Goal: Find specific page/section: Find specific page/section

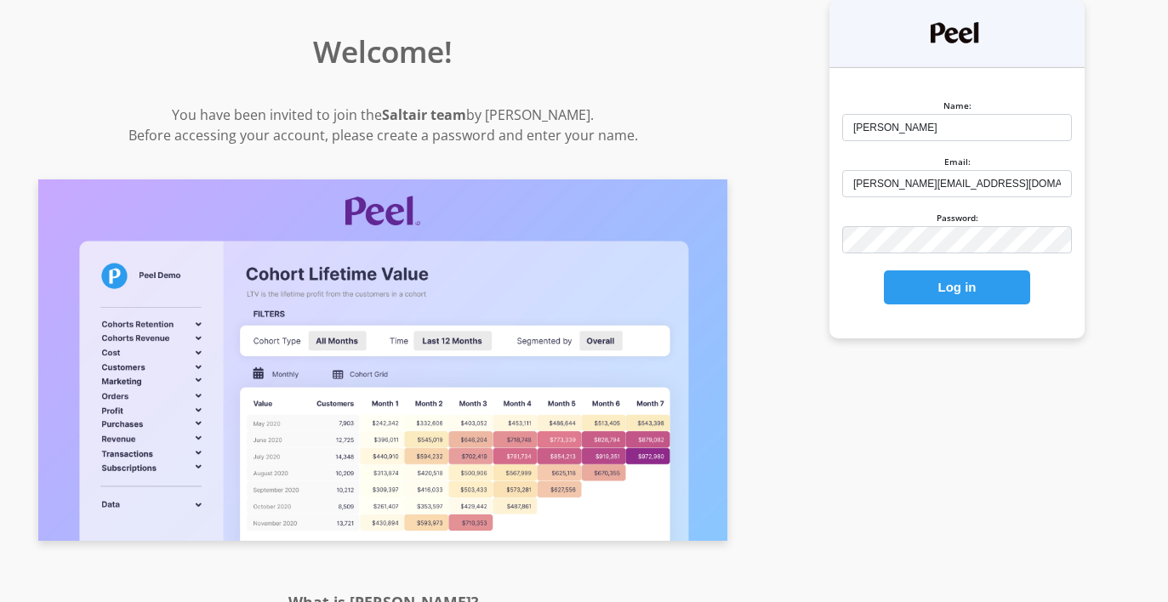
click at [947, 288] on button "Log in" at bounding box center [957, 287] width 146 height 34
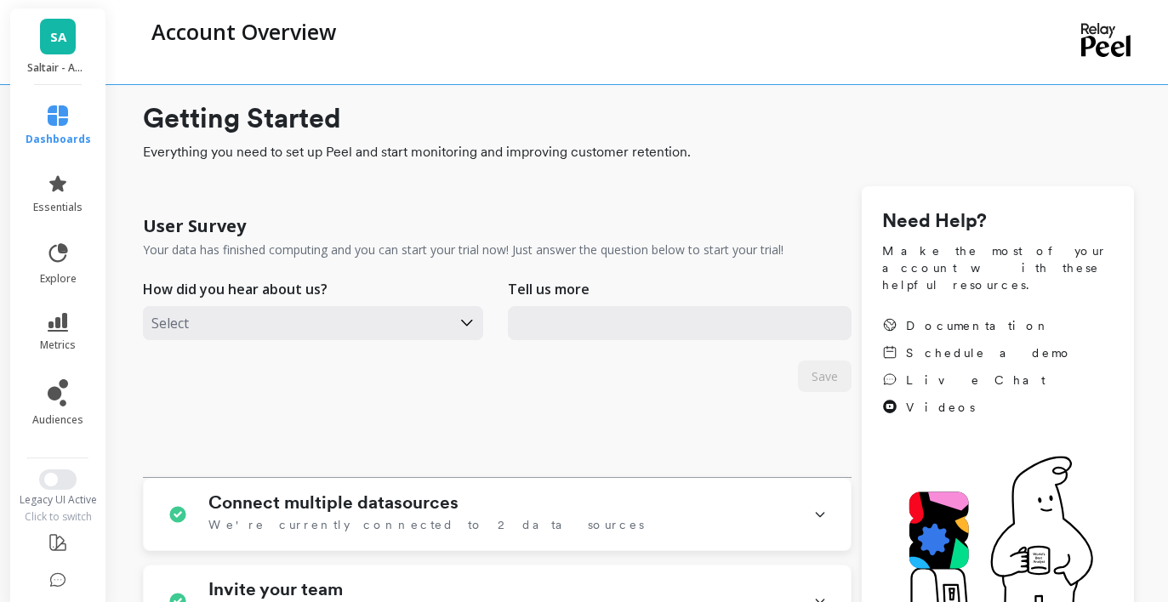
click at [481, 77] on div "Account Overview" at bounding box center [568, 42] width 851 height 84
click at [61, 196] on link "essentials" at bounding box center [58, 193] width 65 height 41
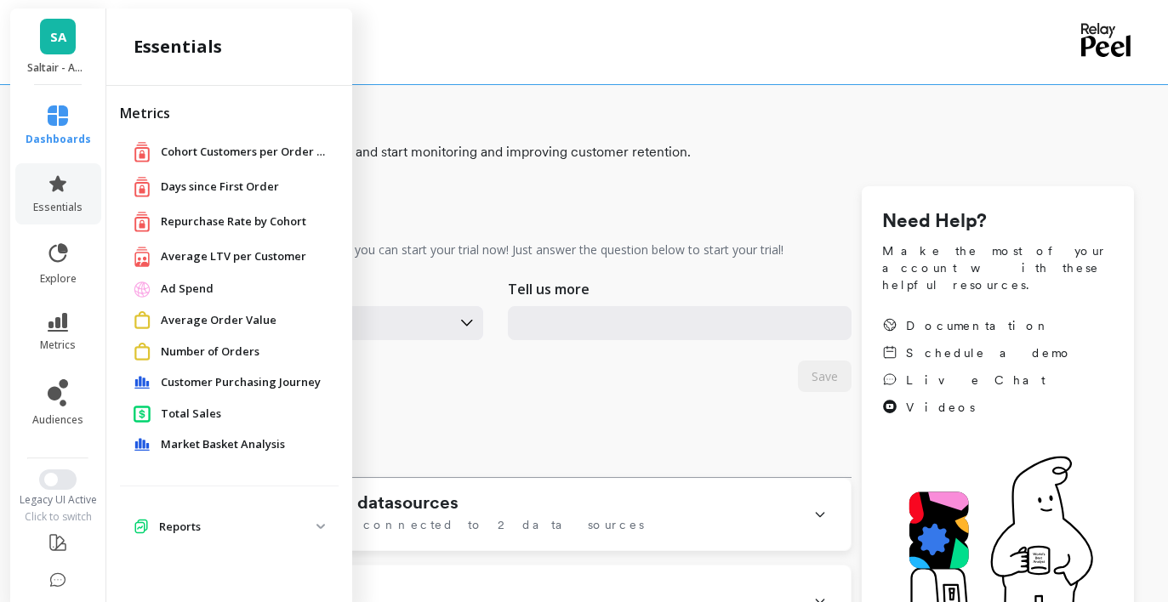
click at [51, 104] on li "dashboards" at bounding box center [58, 125] width 86 height 61
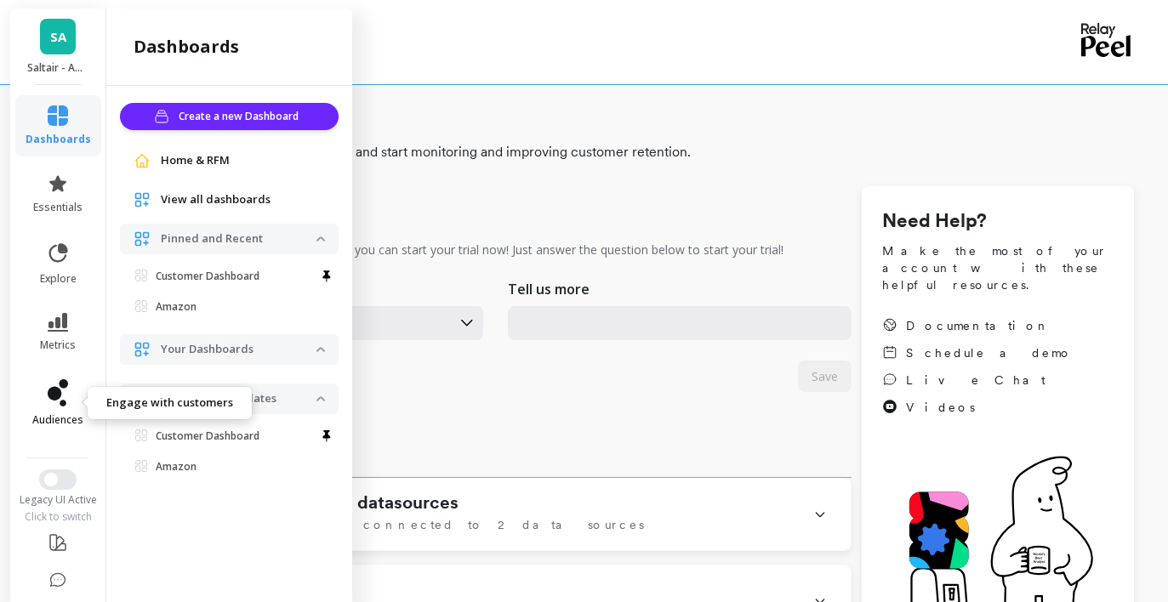
click at [68, 386] on link "audiences" at bounding box center [58, 403] width 65 height 48
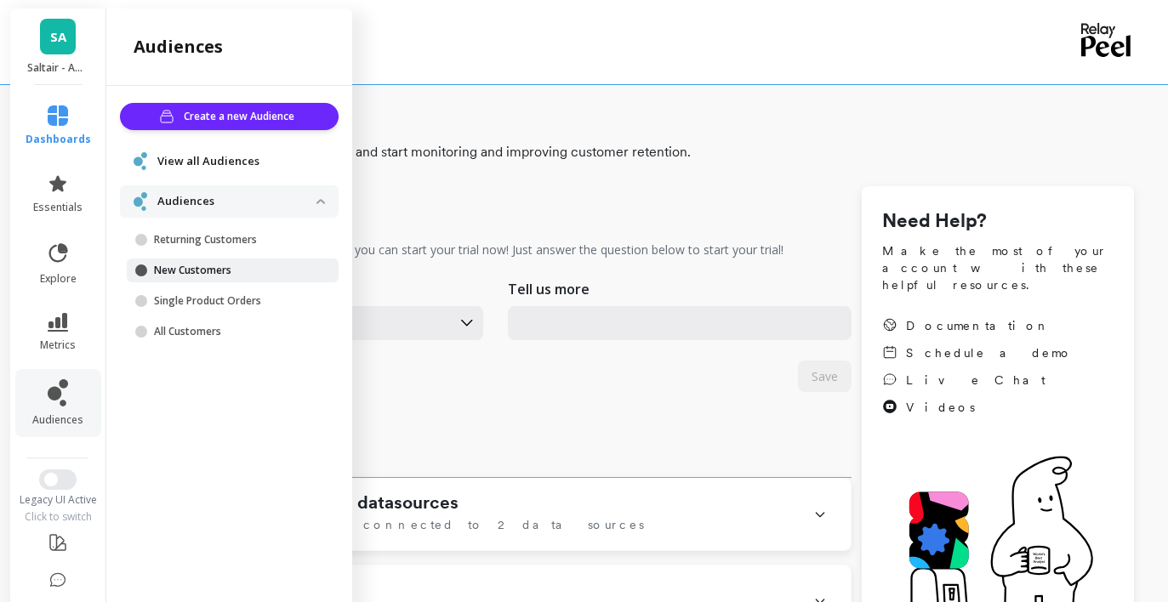
click at [206, 266] on p "New Customers" at bounding box center [235, 271] width 162 height 14
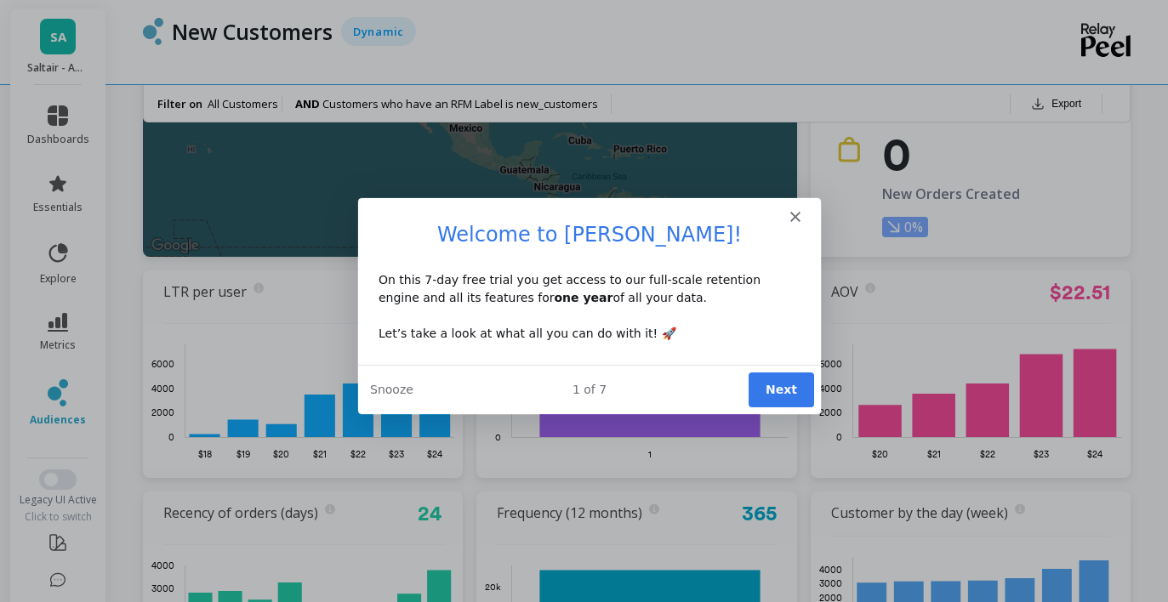
click at [796, 223] on h1 "Welcome to [PERSON_NAME]!" at bounding box center [588, 239] width 422 height 37
click at [793, 213] on icon "Close" at bounding box center [793, 216] width 10 height 10
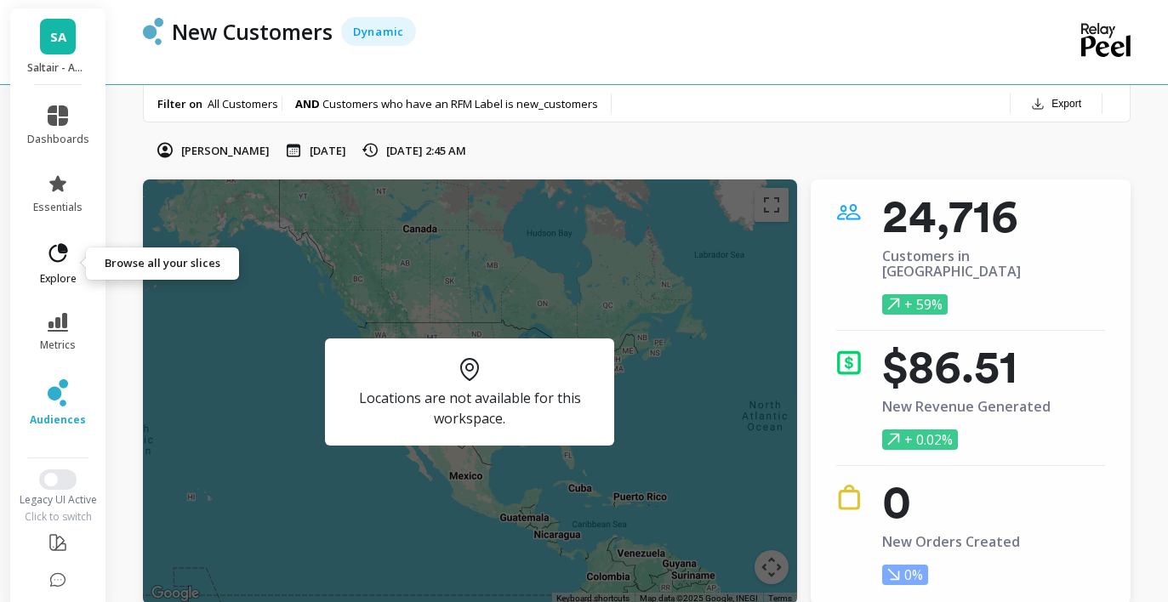
click at [63, 259] on icon at bounding box center [58, 252] width 19 height 19
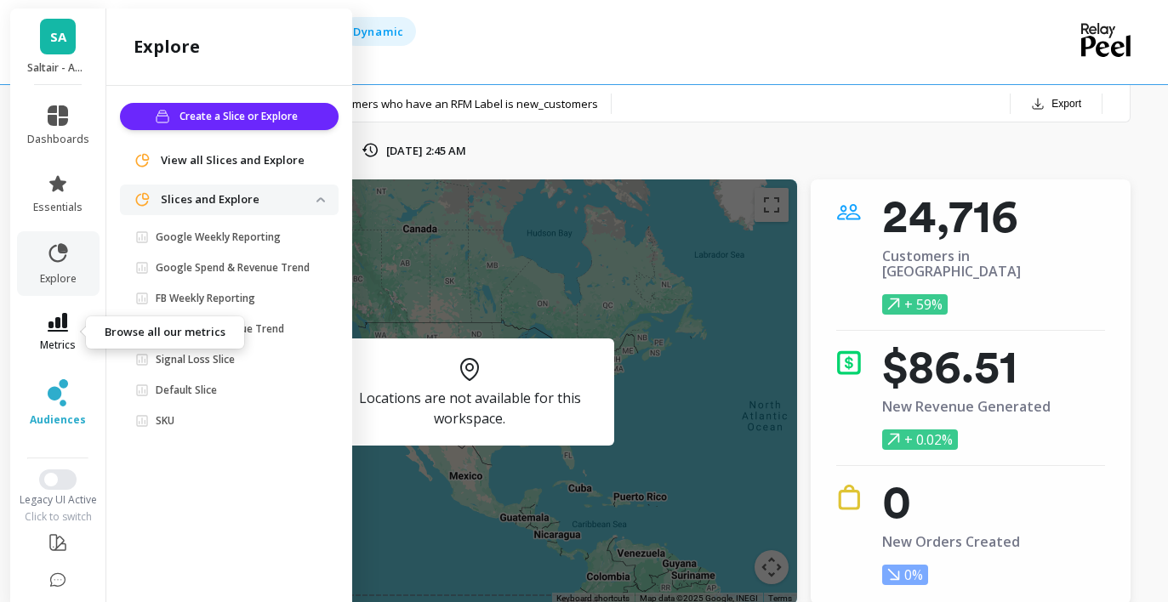
click at [60, 337] on link "metrics" at bounding box center [58, 332] width 62 height 39
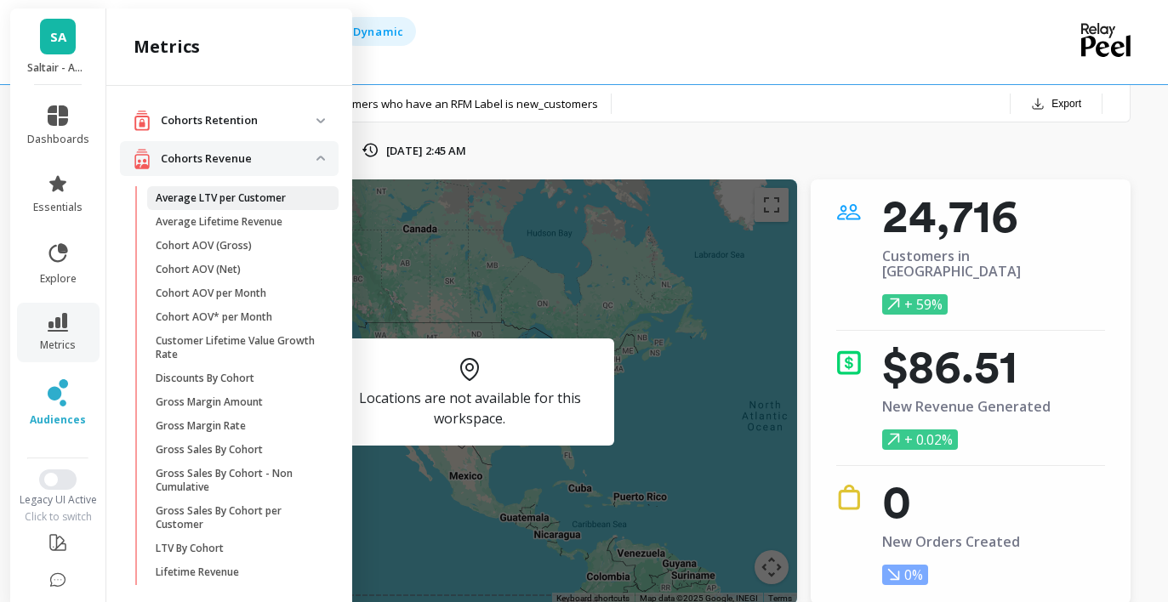
click at [208, 204] on p "Average LTV per Customer" at bounding box center [221, 198] width 130 height 14
